Goal: Information Seeking & Learning: Learn about a topic

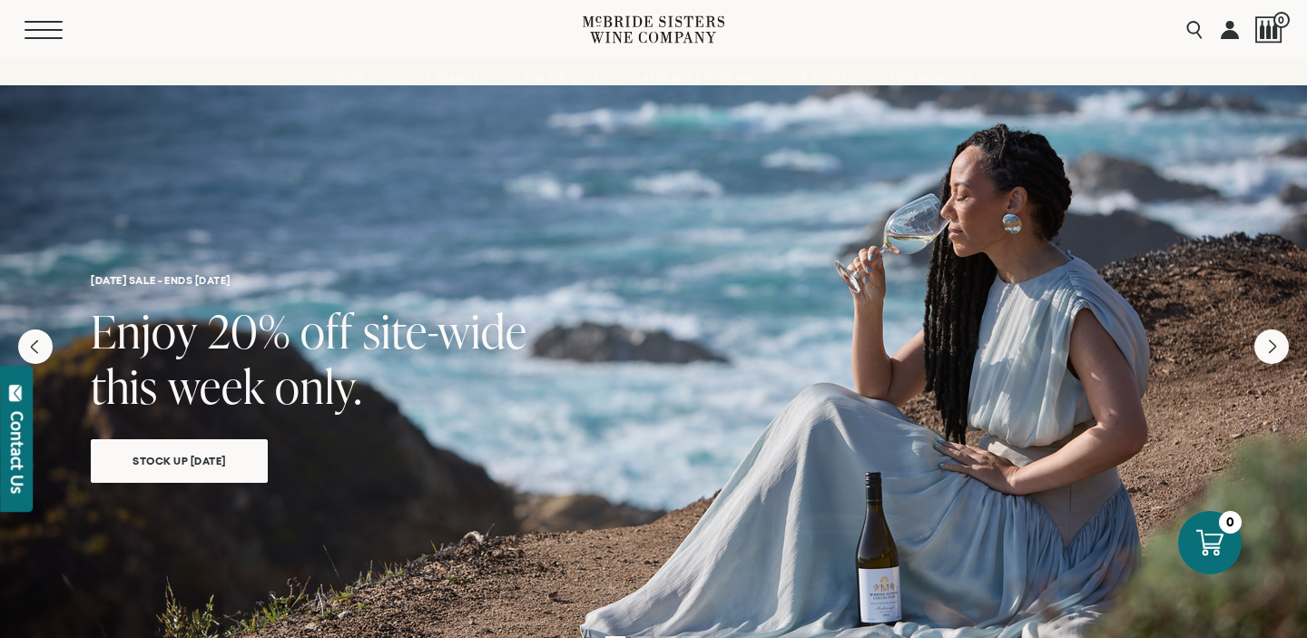
click at [53, 32] on button "Menu" at bounding box center [57, 30] width 65 height 18
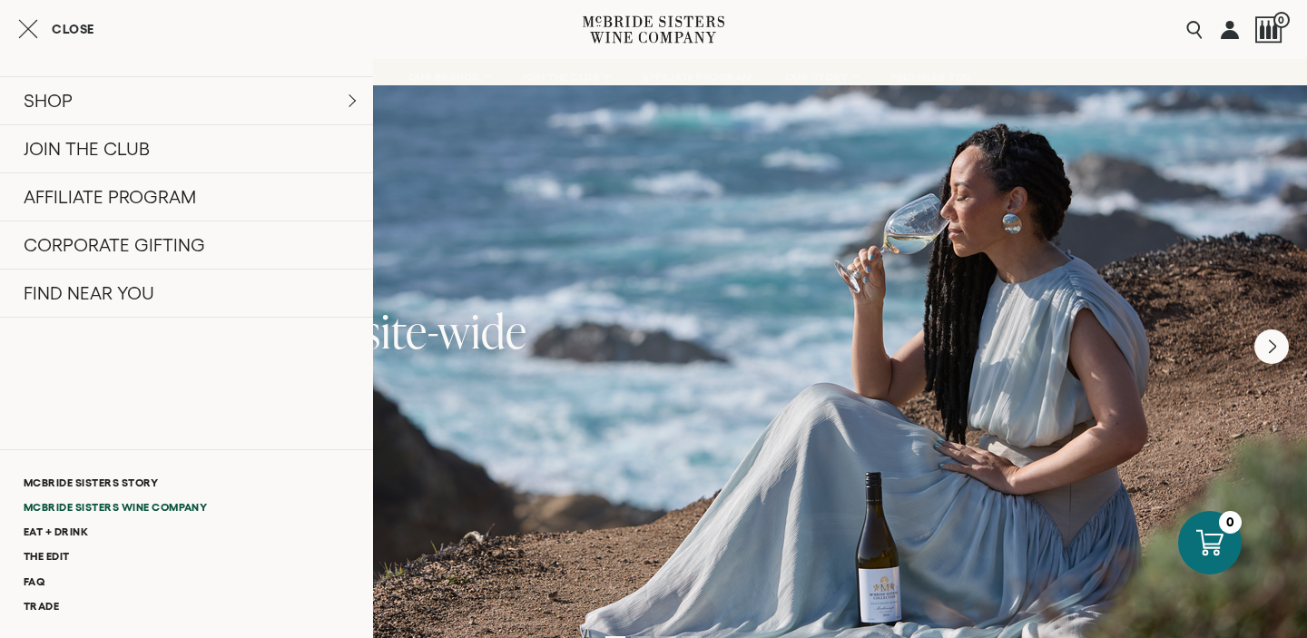
click at [137, 507] on link "McBride Sisters Wine Company" at bounding box center [186, 507] width 373 height 25
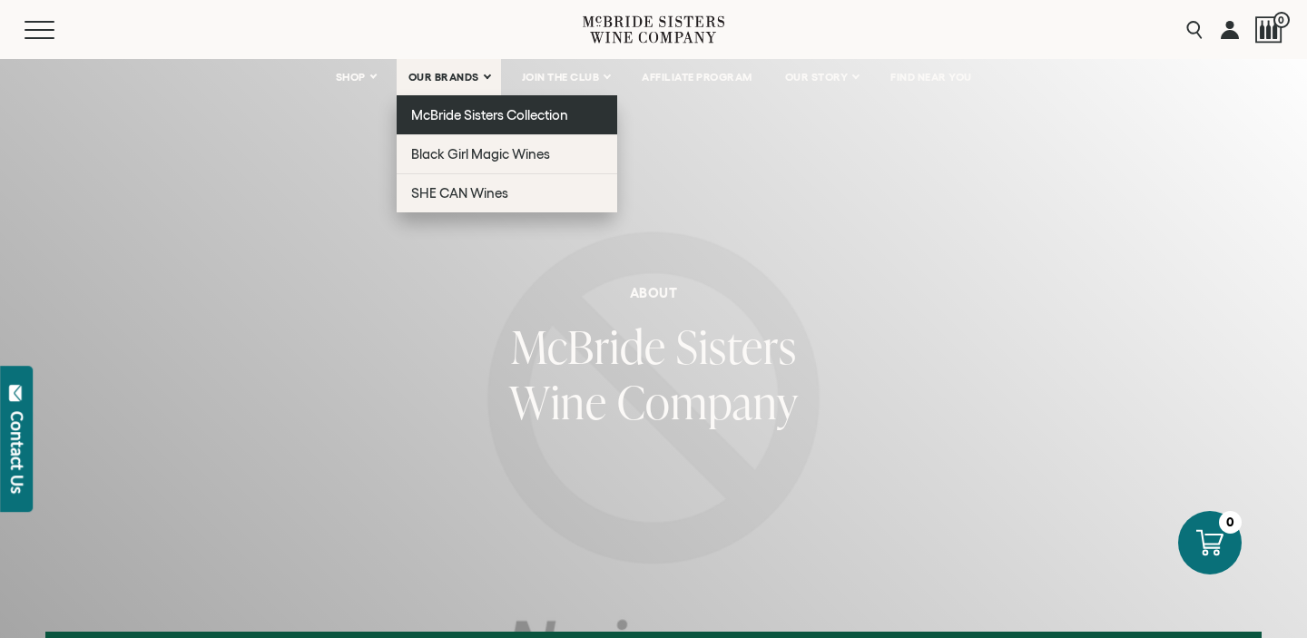
click at [477, 125] on link "McBride Sisters Collection" at bounding box center [507, 114] width 221 height 39
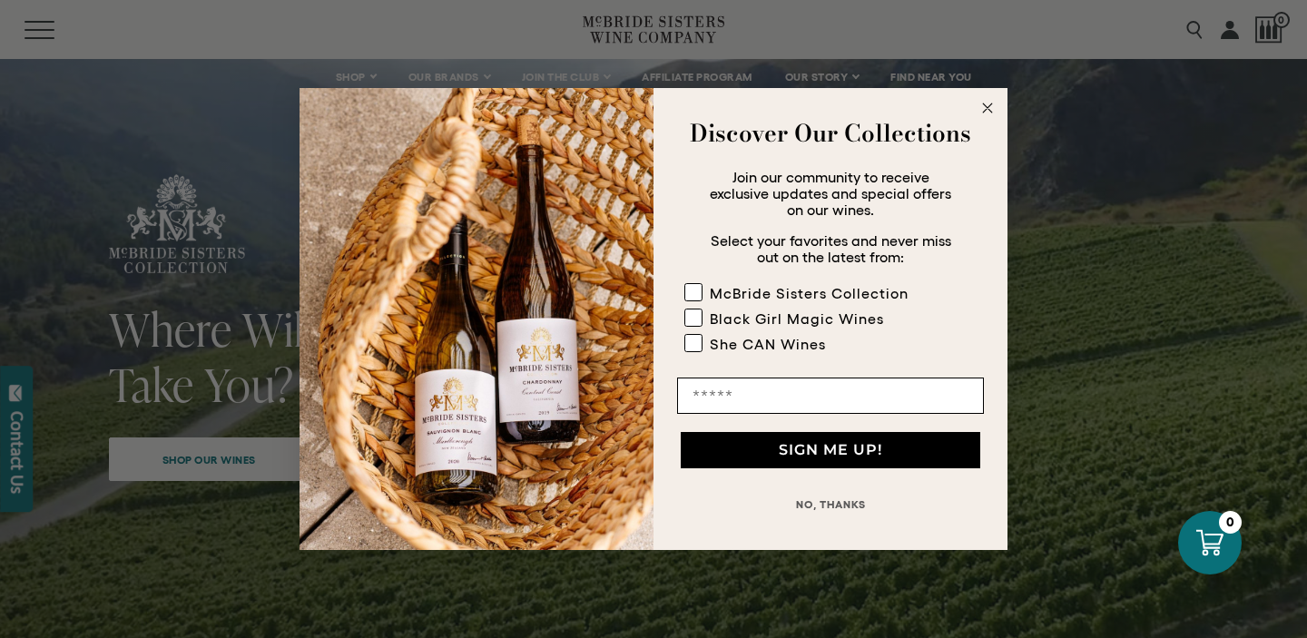
scroll to position [77, 0]
click at [992, 106] on circle "Close dialog" at bounding box center [988, 108] width 21 height 21
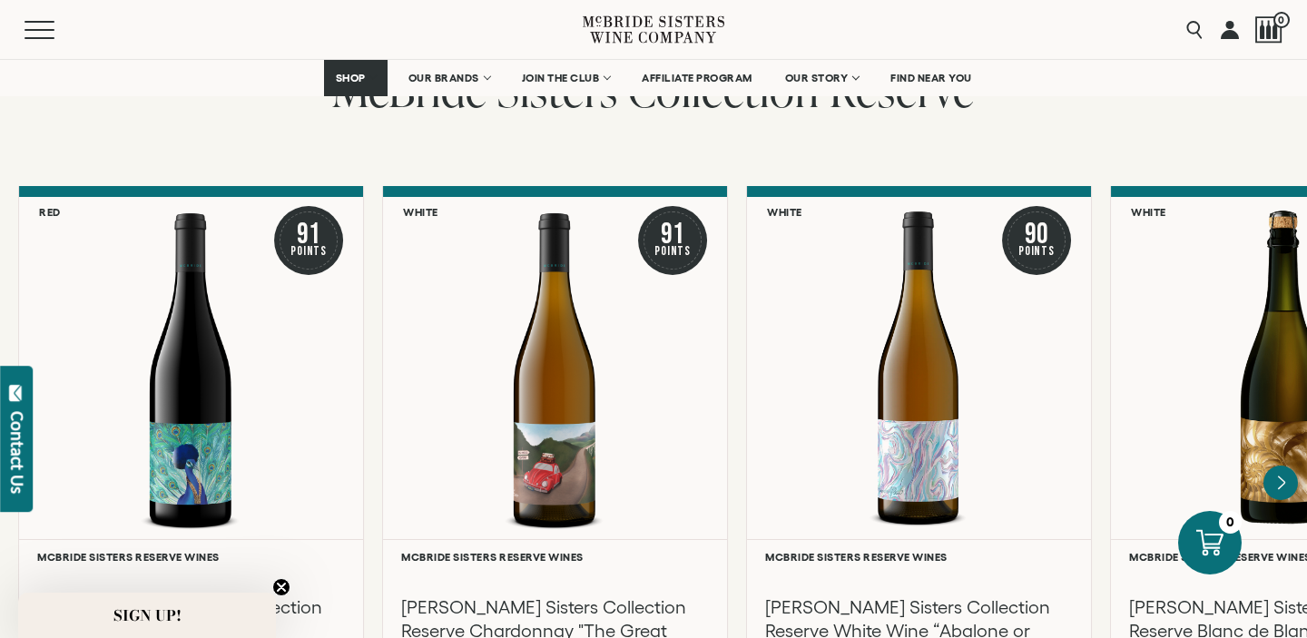
scroll to position [3165, 0]
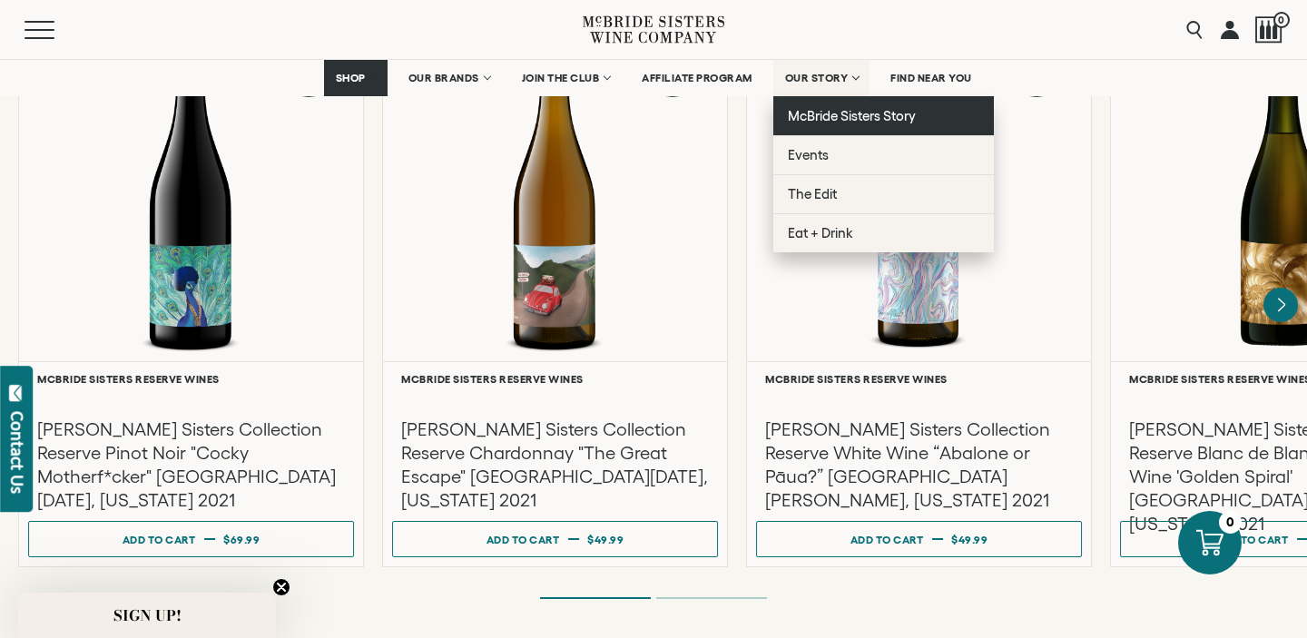
click at [828, 117] on span "McBride Sisters Story" at bounding box center [852, 115] width 128 height 15
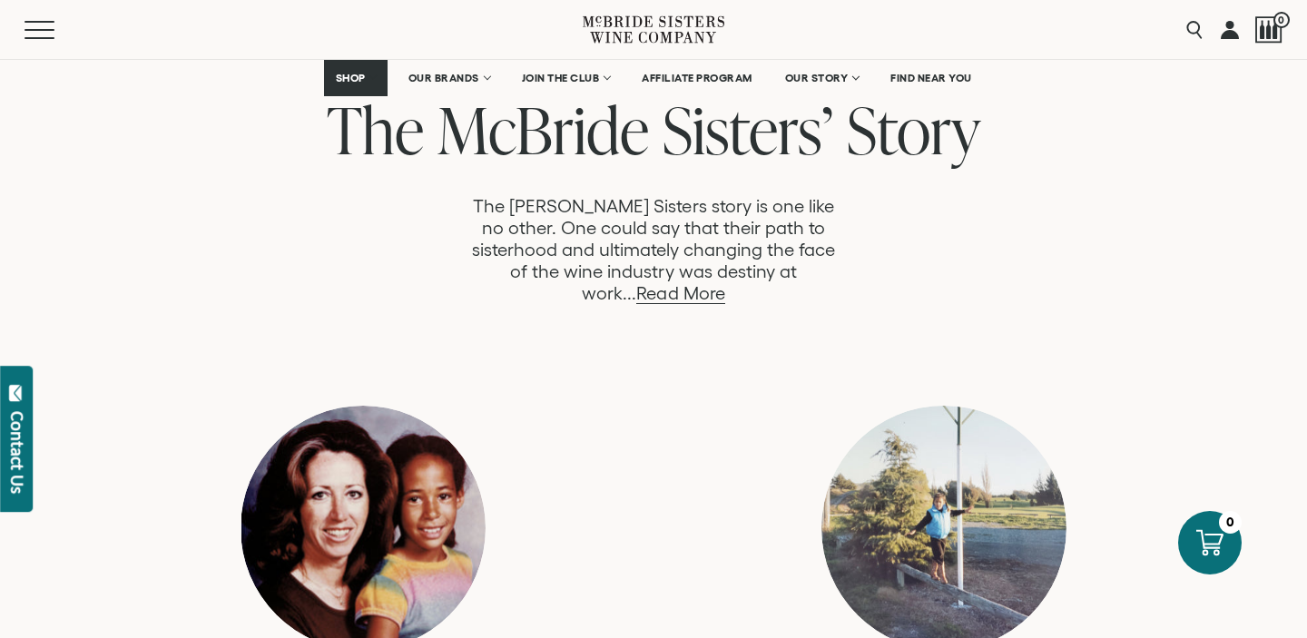
scroll to position [936, 0]
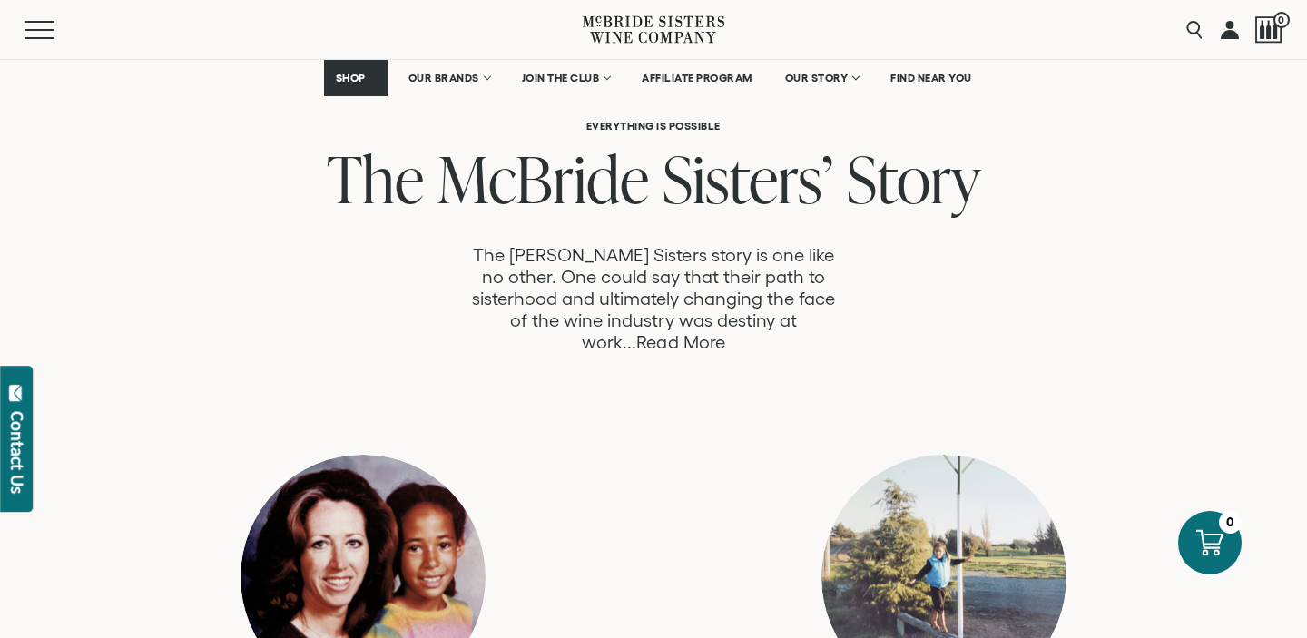
click at [724, 332] on link "Read More" at bounding box center [680, 342] width 88 height 21
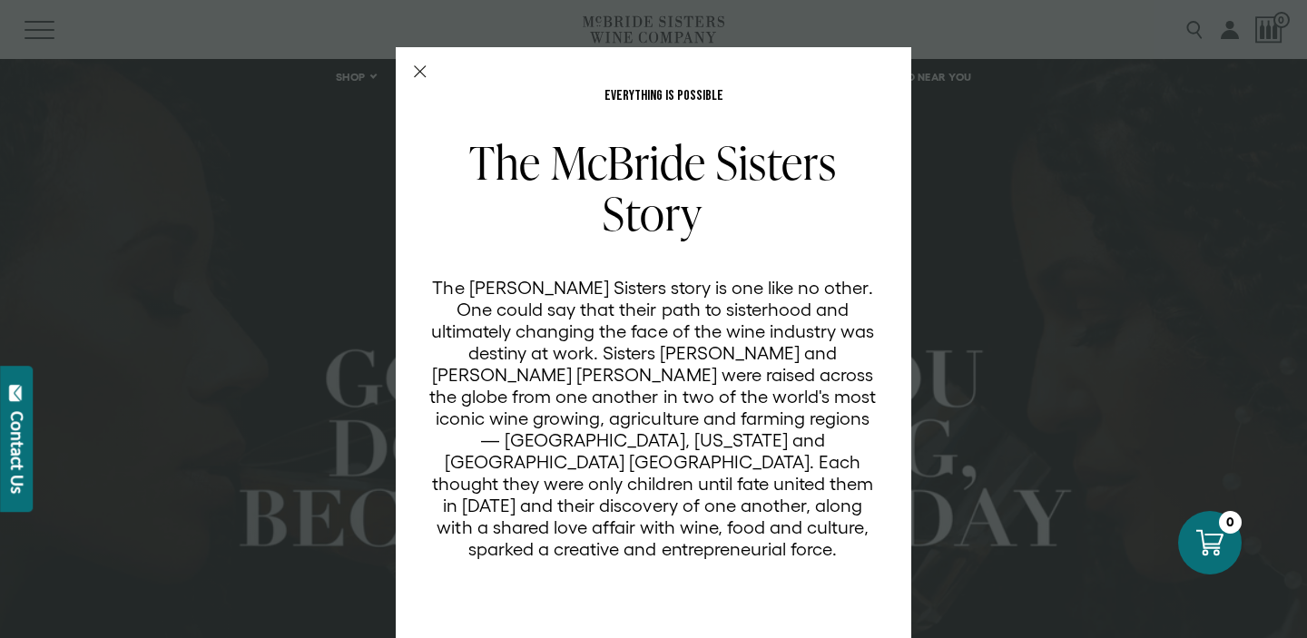
scroll to position [1850, 0]
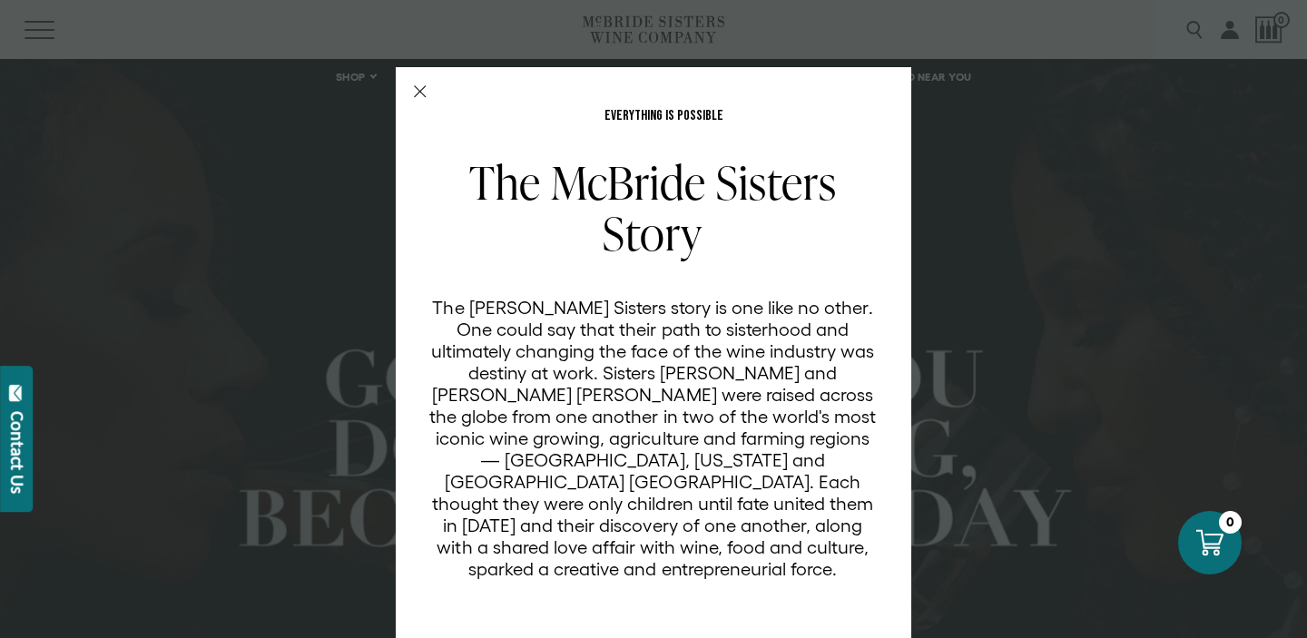
click at [425, 88] on icon "Close Modal" at bounding box center [420, 91] width 13 height 13
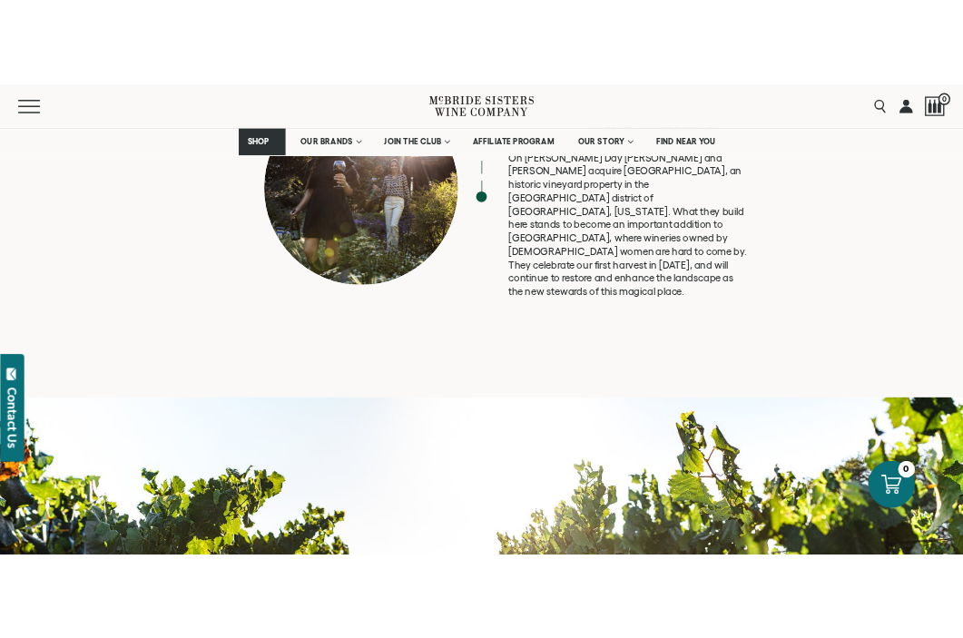
scroll to position [5200, 0]
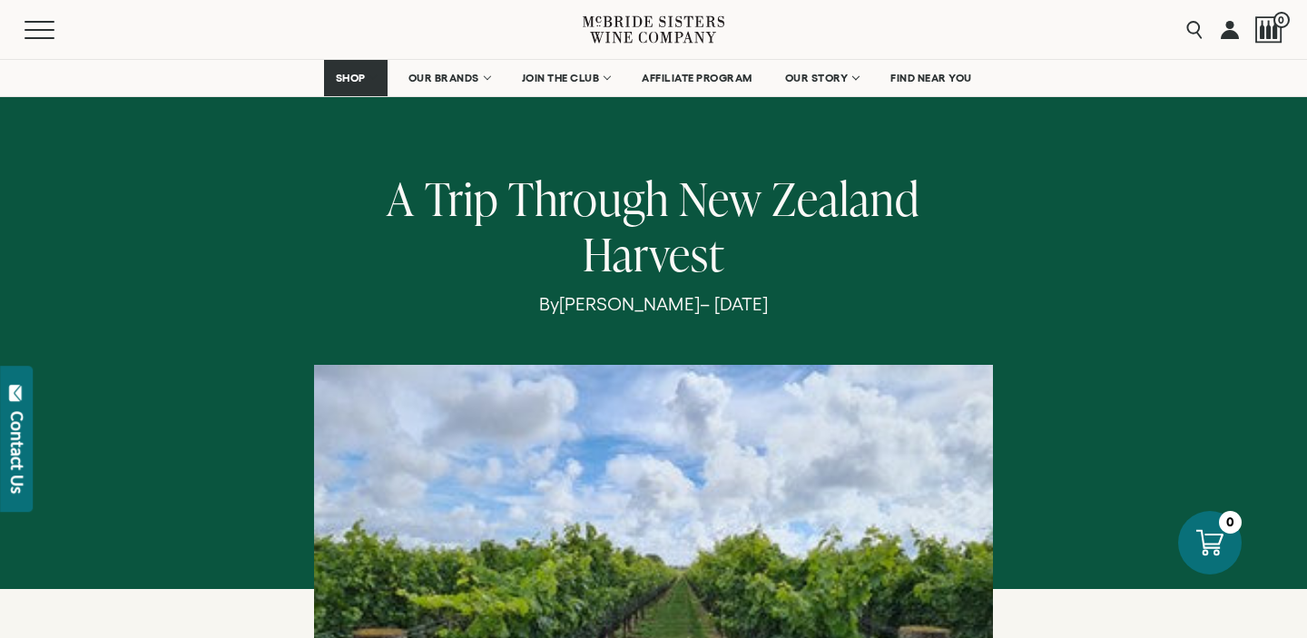
scroll to position [239, 0]
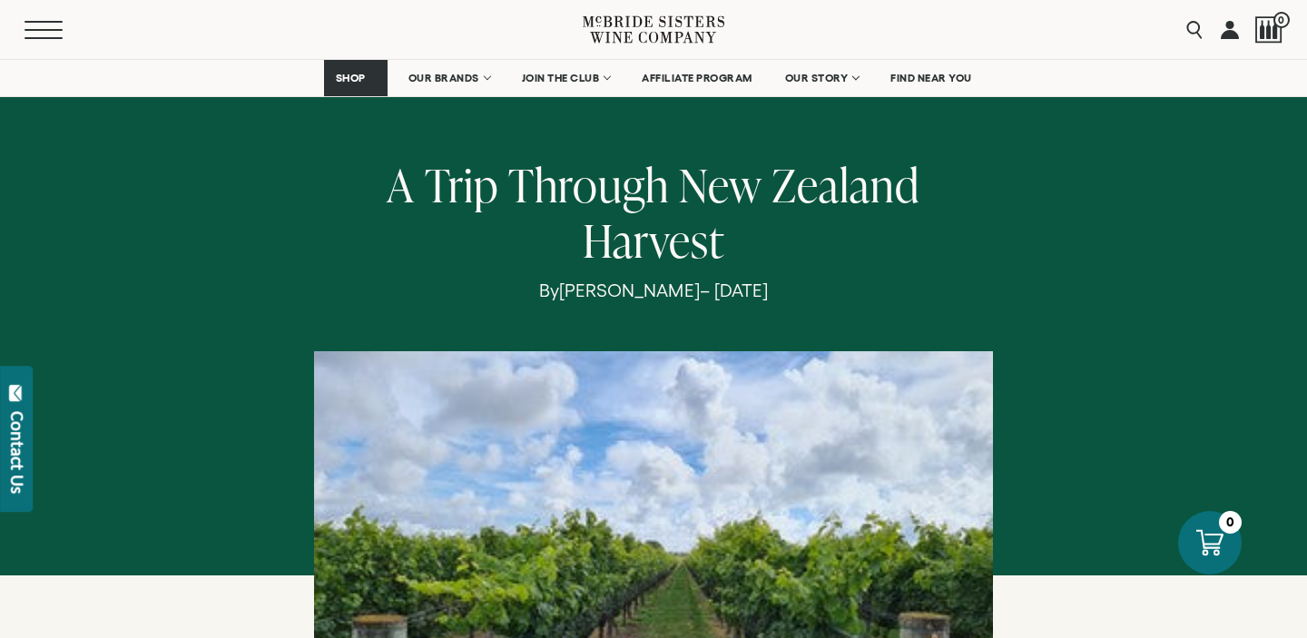
click at [46, 22] on span "Mobile Menu Trigger" at bounding box center [44, 22] width 38 height 2
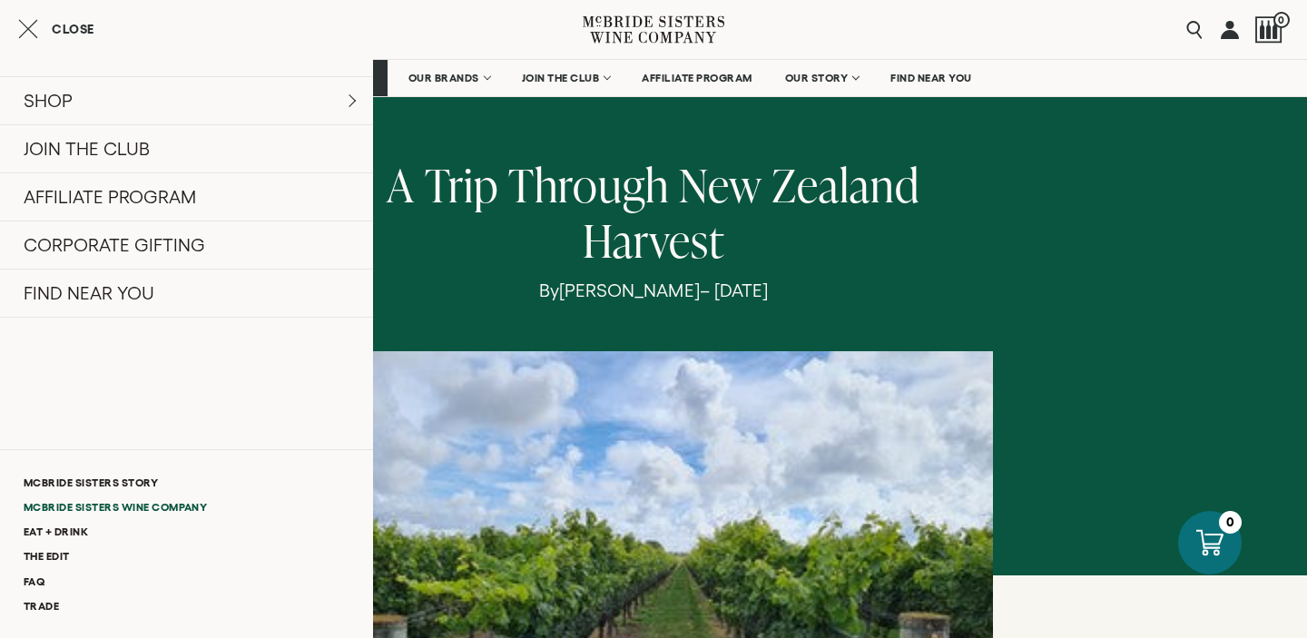
click at [101, 506] on link "McBride Sisters Wine Company" at bounding box center [186, 507] width 373 height 25
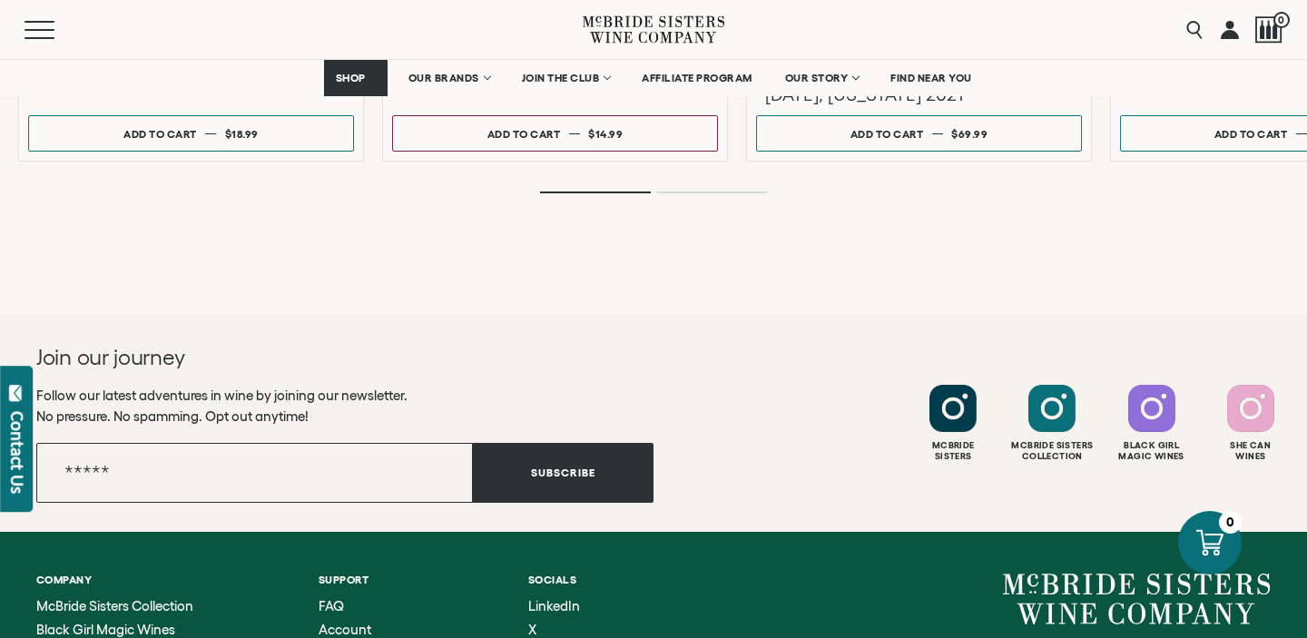
scroll to position [3311, 0]
